Goal: Obtain resource: Download file/media

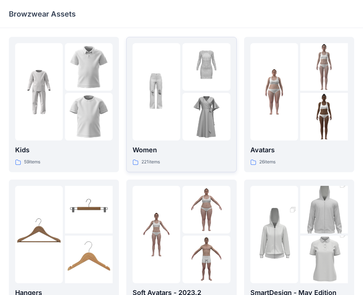
click at [164, 143] on div "Women 221 items" at bounding box center [182, 104] width 98 height 123
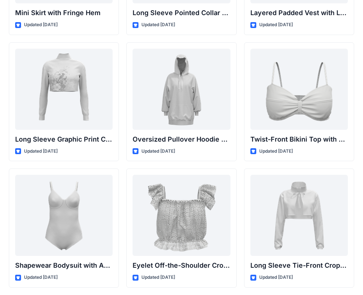
scroll to position [2346, 0]
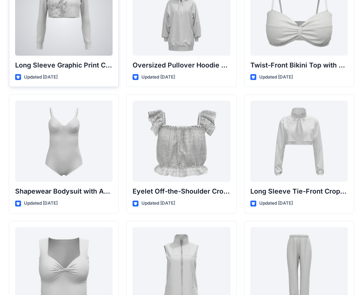
click at [25, 35] on div at bounding box center [64, 15] width 98 height 81
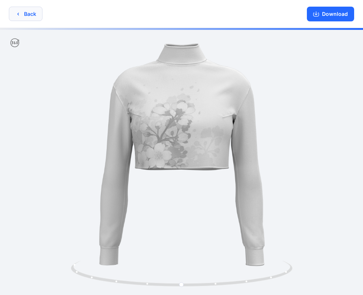
click at [21, 16] on button "Back" at bounding box center [26, 14] width 34 height 14
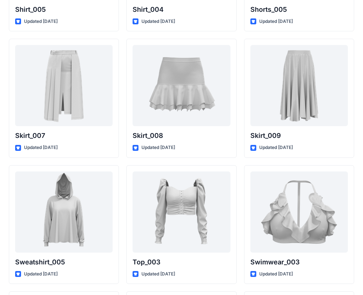
scroll to position [3528, 0]
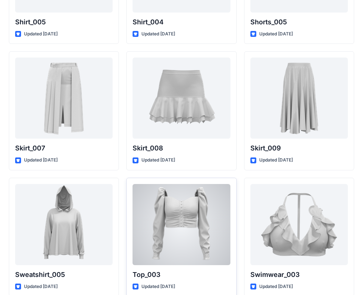
click at [158, 240] on div at bounding box center [182, 224] width 98 height 81
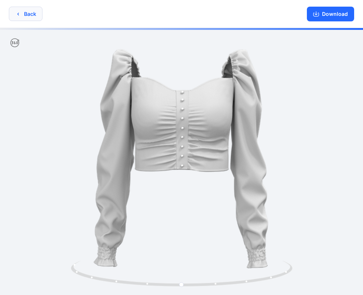
click at [21, 18] on button "Back" at bounding box center [26, 14] width 34 height 14
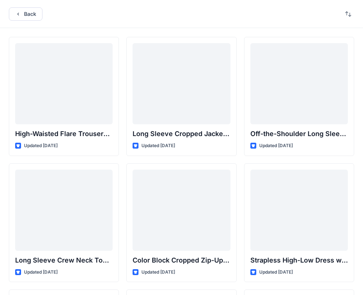
scroll to position [3528, 0]
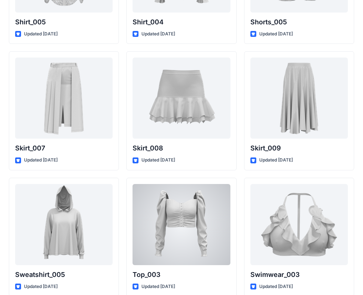
click at [228, 212] on div at bounding box center [182, 224] width 98 height 81
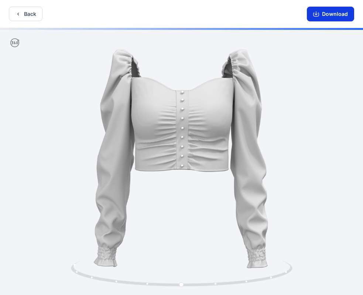
click at [329, 19] on button "Download" at bounding box center [330, 14] width 47 height 15
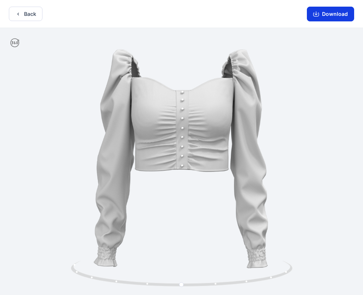
click at [339, 12] on button "Download" at bounding box center [330, 14] width 47 height 15
click at [28, 8] on button "Back" at bounding box center [26, 14] width 34 height 14
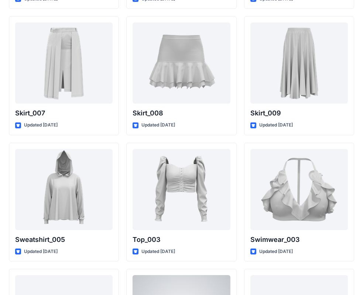
scroll to position [3497, 0]
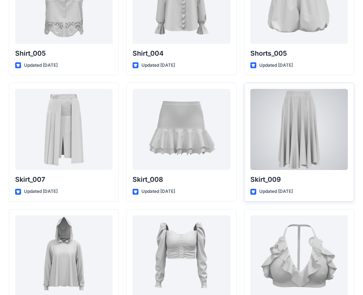
click at [312, 165] on div at bounding box center [299, 129] width 98 height 81
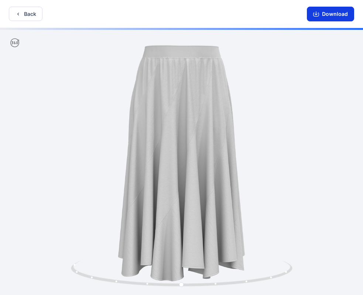
click at [325, 17] on button "Download" at bounding box center [330, 14] width 47 height 15
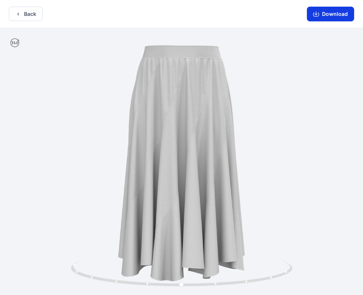
click at [324, 20] on button "Download" at bounding box center [330, 14] width 47 height 15
click at [336, 14] on button "Download" at bounding box center [330, 14] width 47 height 15
click at [318, 13] on icon "button" at bounding box center [316, 14] width 6 height 6
